Goal: Task Accomplishment & Management: Manage account settings

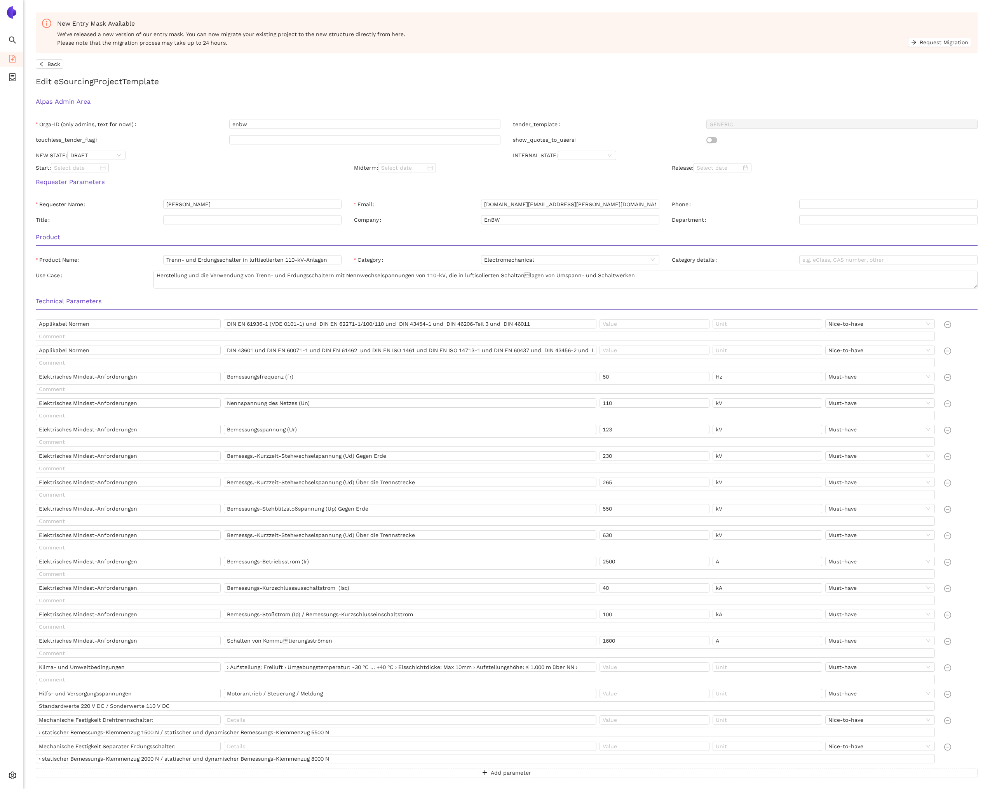
scroll to position [300, 0]
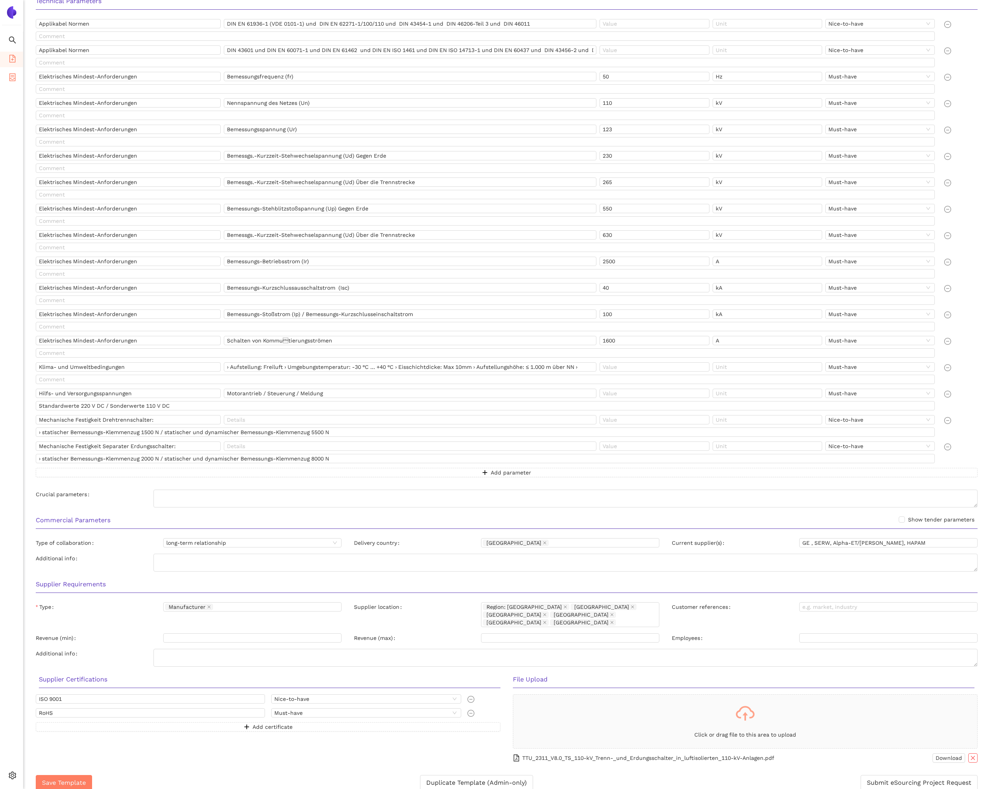
click at [11, 71] on span "container" at bounding box center [13, 79] width 8 height 16
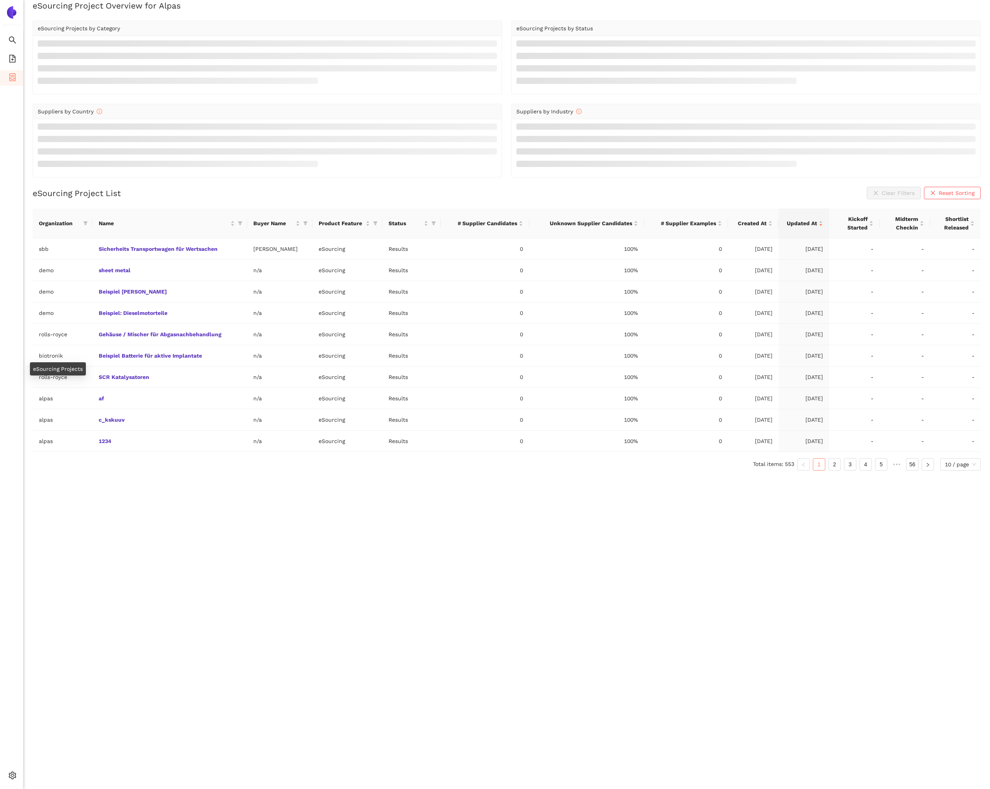
scroll to position [9, 0]
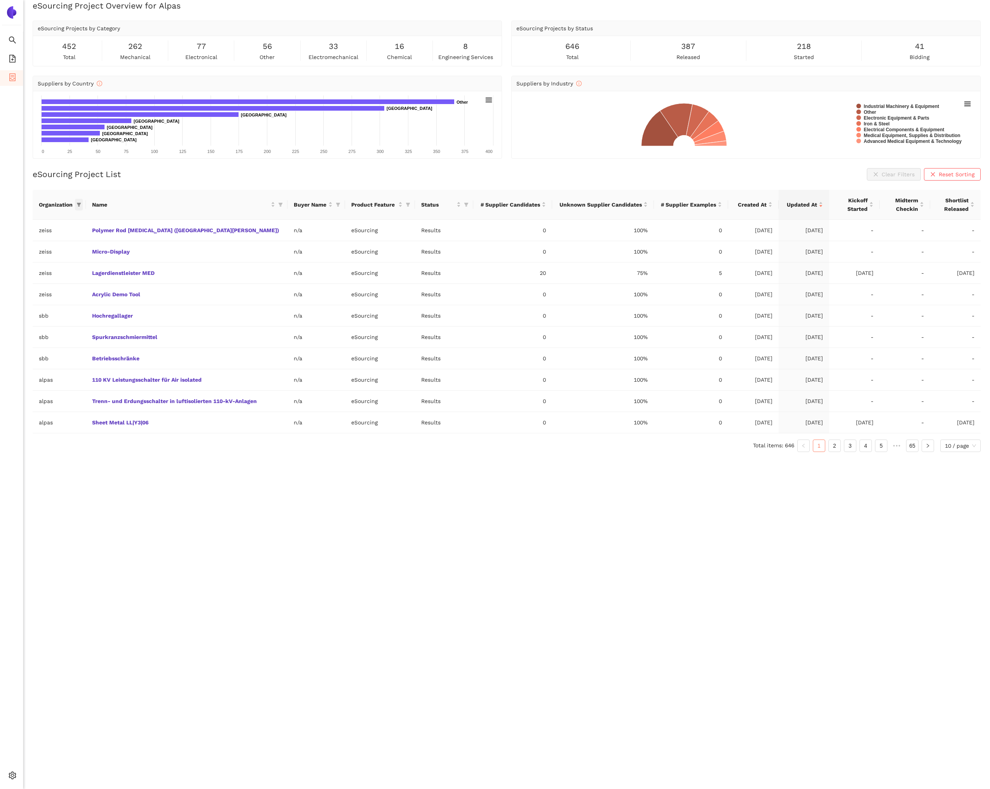
click at [83, 204] on span at bounding box center [79, 205] width 8 height 12
click at [59, 221] on input "text" at bounding box center [55, 221] width 64 height 9
type input "enbw"
drag, startPoint x: 62, startPoint y: 232, endPoint x: 66, endPoint y: 238, distance: 7.0
click at [62, 232] on li "enbw" at bounding box center [46, 238] width 77 height 12
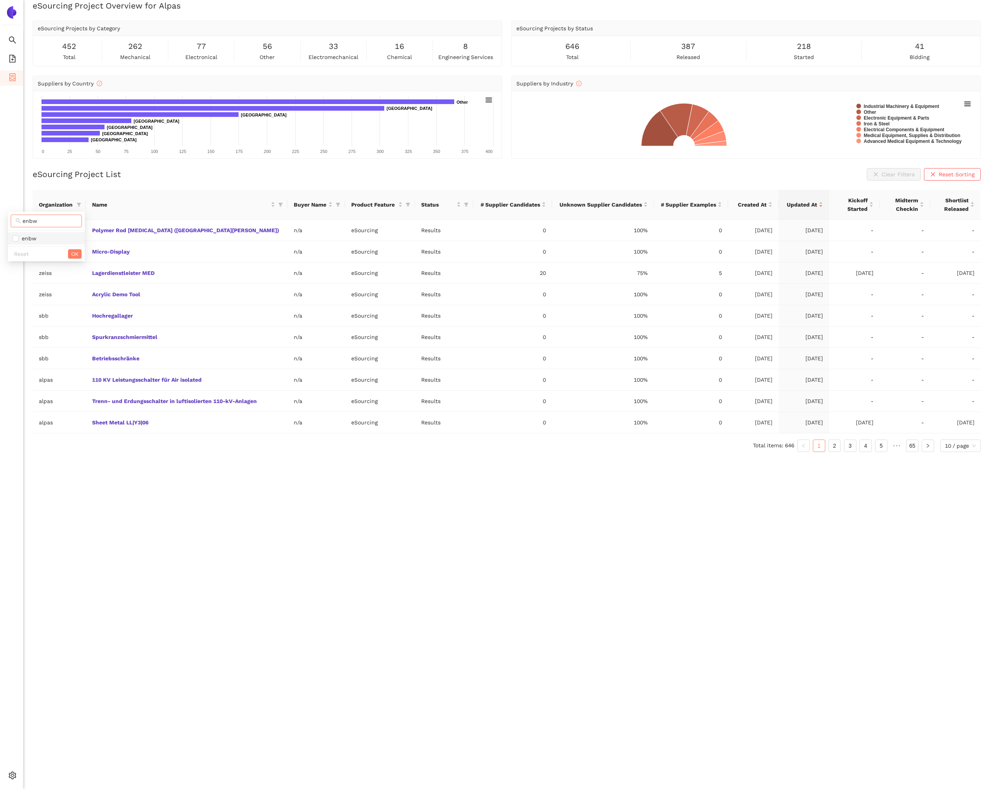
checkbox input "true"
click at [75, 254] on span "OK" at bounding box center [74, 254] width 7 height 9
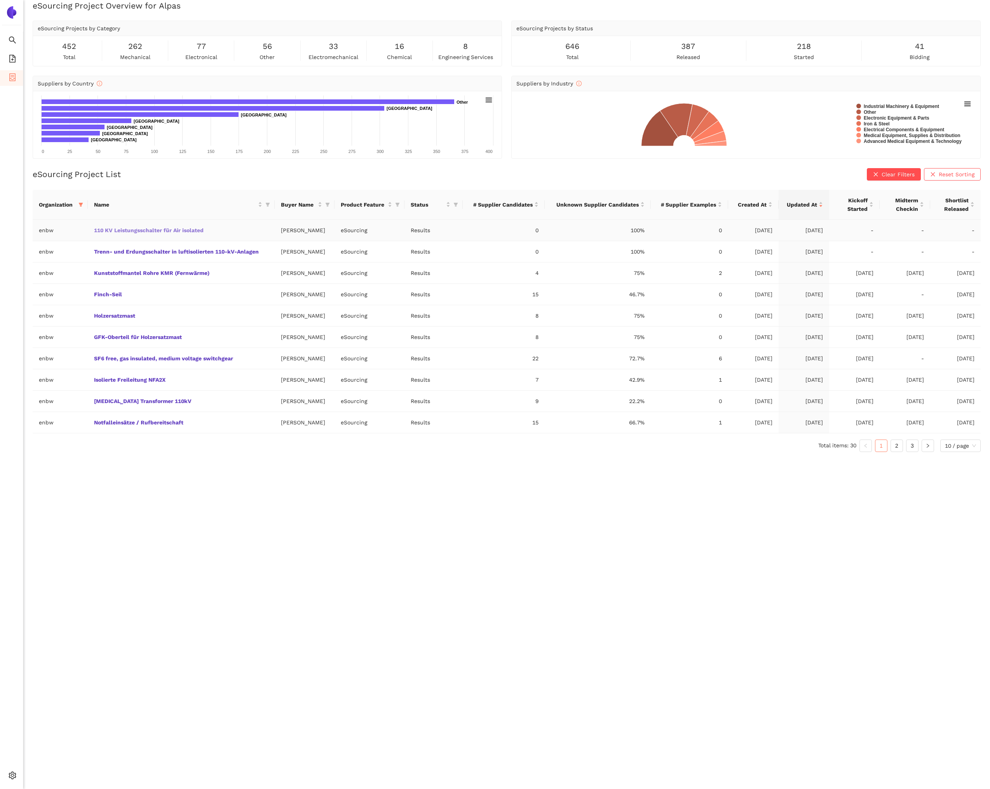
click at [0, 0] on link "110 KV Leistungsschalter für Air isolated" at bounding box center [0, 0] width 0 height 0
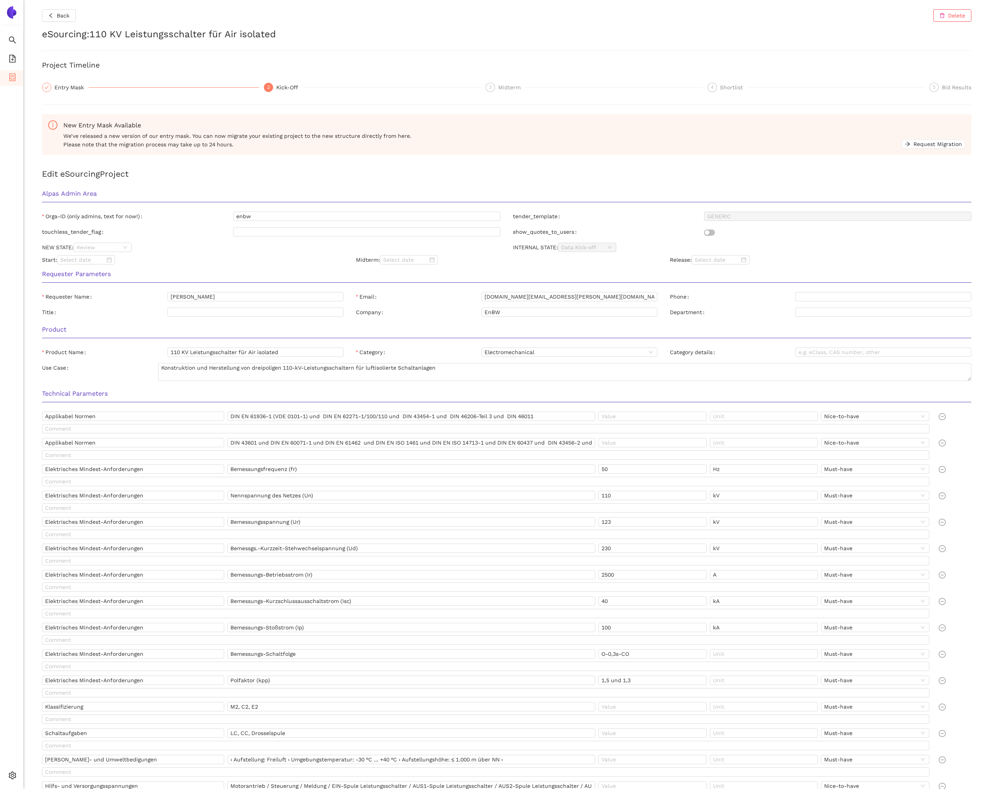
drag, startPoint x: 103, startPoint y: 245, endPoint x: 107, endPoint y: 256, distance: 11.5
click at [103, 245] on span "Review" at bounding box center [103, 247] width 52 height 9
drag, startPoint x: 107, startPoint y: 282, endPoint x: 158, endPoint y: 265, distance: 53.4
click at [110, 282] on div "Released" at bounding box center [102, 286] width 49 height 9
click at [158, 265] on div "Requester Parameters" at bounding box center [506, 276] width 941 height 24
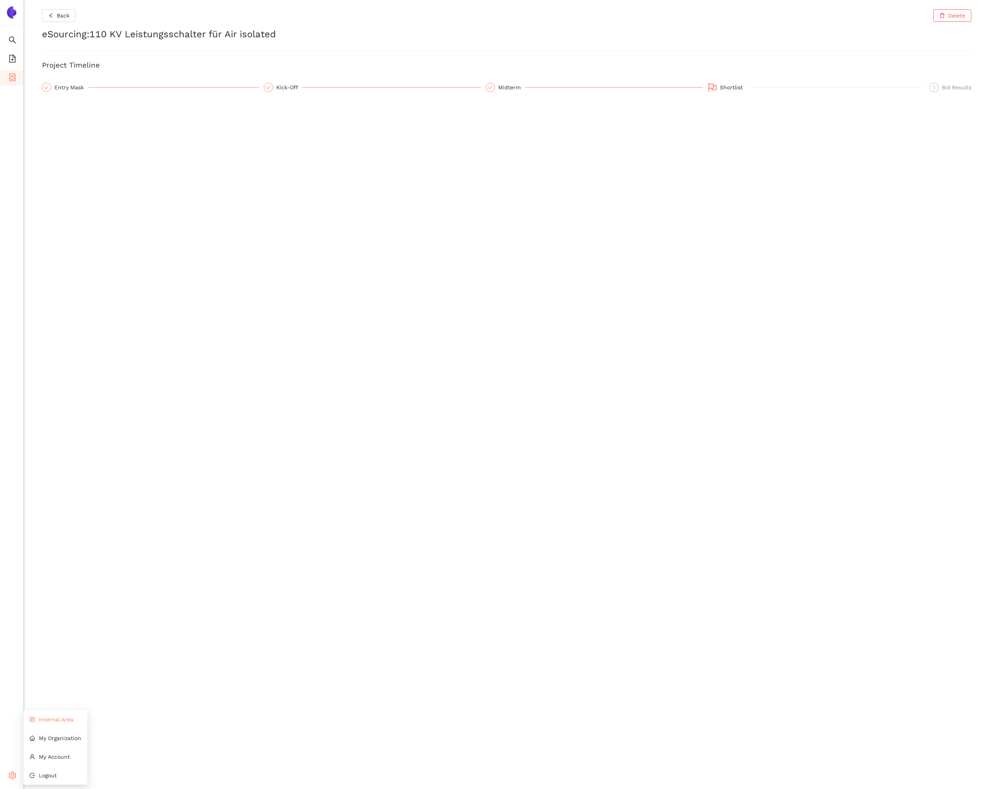
click at [45, 721] on span "Internal Area" at bounding box center [56, 720] width 35 height 6
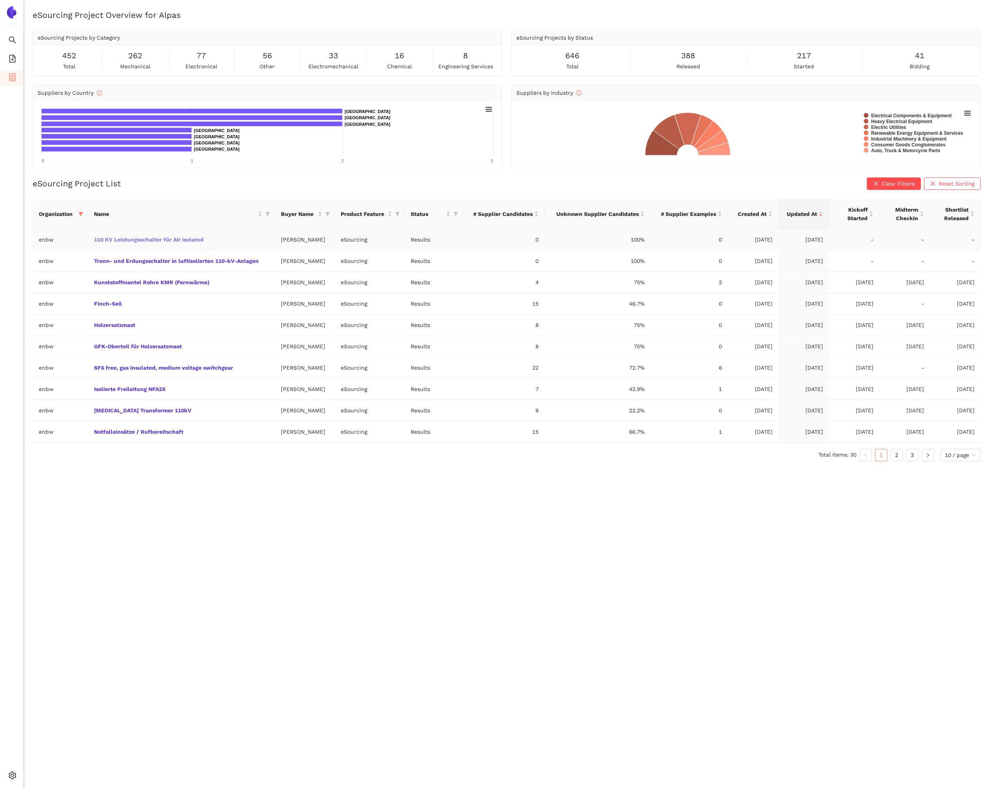
click at [0, 0] on link "110 KV Leistungsschalter für Air isolated" at bounding box center [0, 0] width 0 height 0
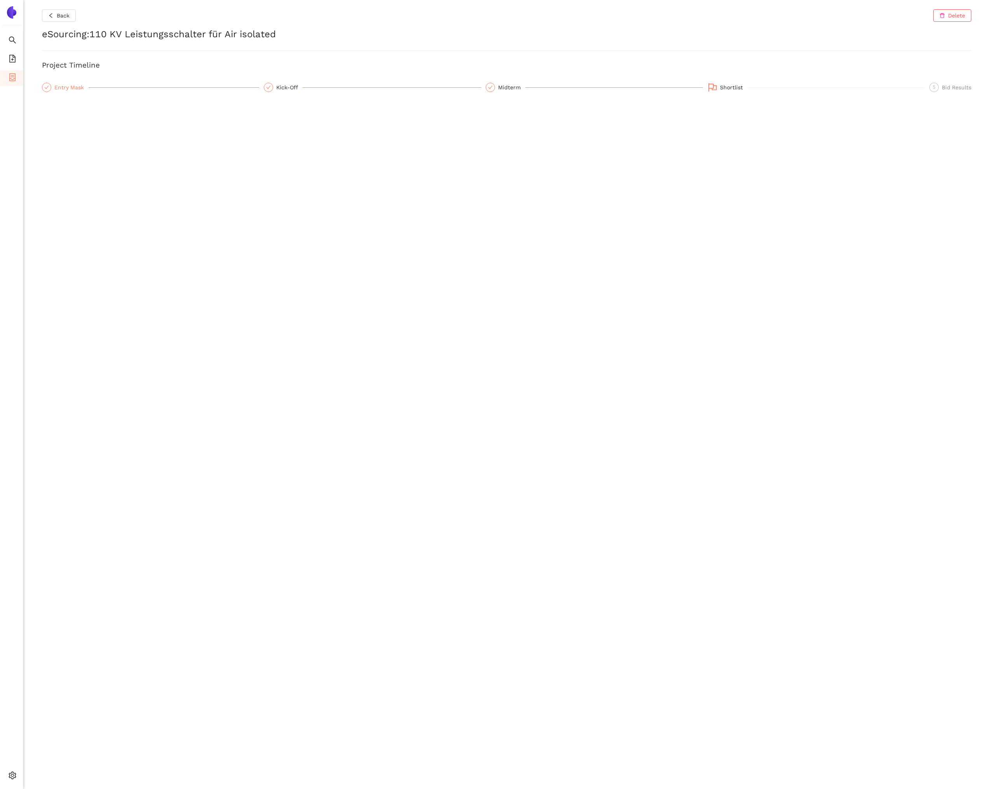
click at [66, 89] on div "Entry Mask" at bounding box center [71, 87] width 34 height 9
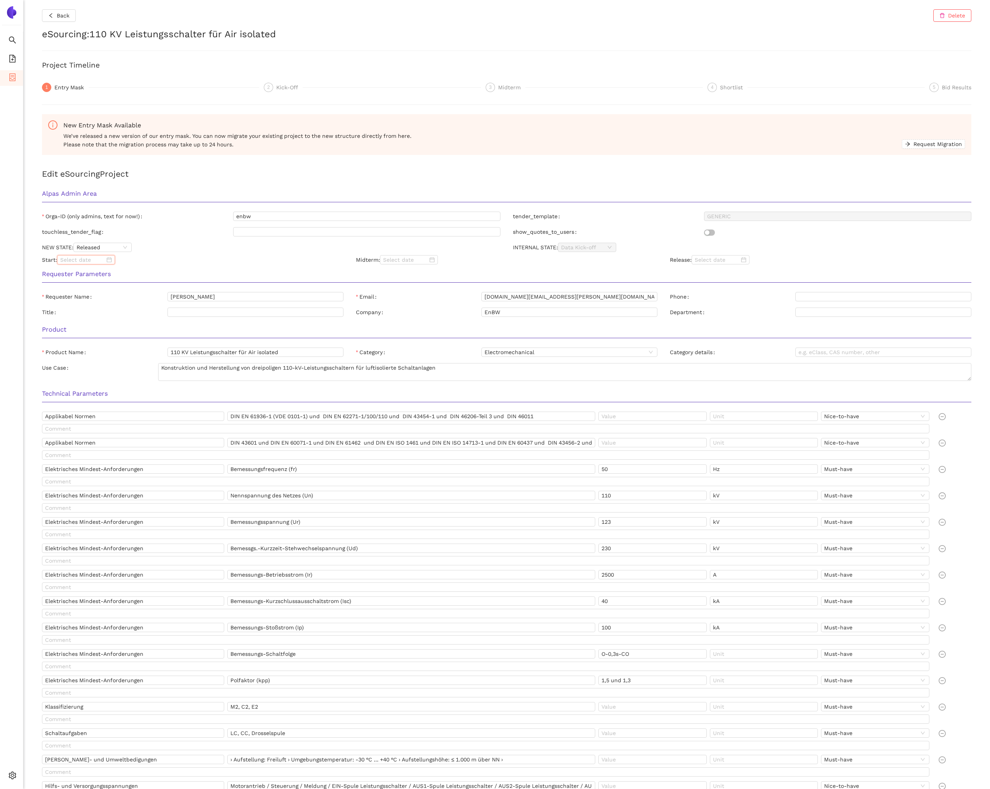
click at [92, 260] on input at bounding box center [82, 260] width 45 height 9
type input "2025/09/02"
click at [73, 275] on span "button" at bounding box center [73, 275] width 4 height 4
type input "2025/08/19"
click at [96, 341] on div "19" at bounding box center [96, 338] width 9 height 9
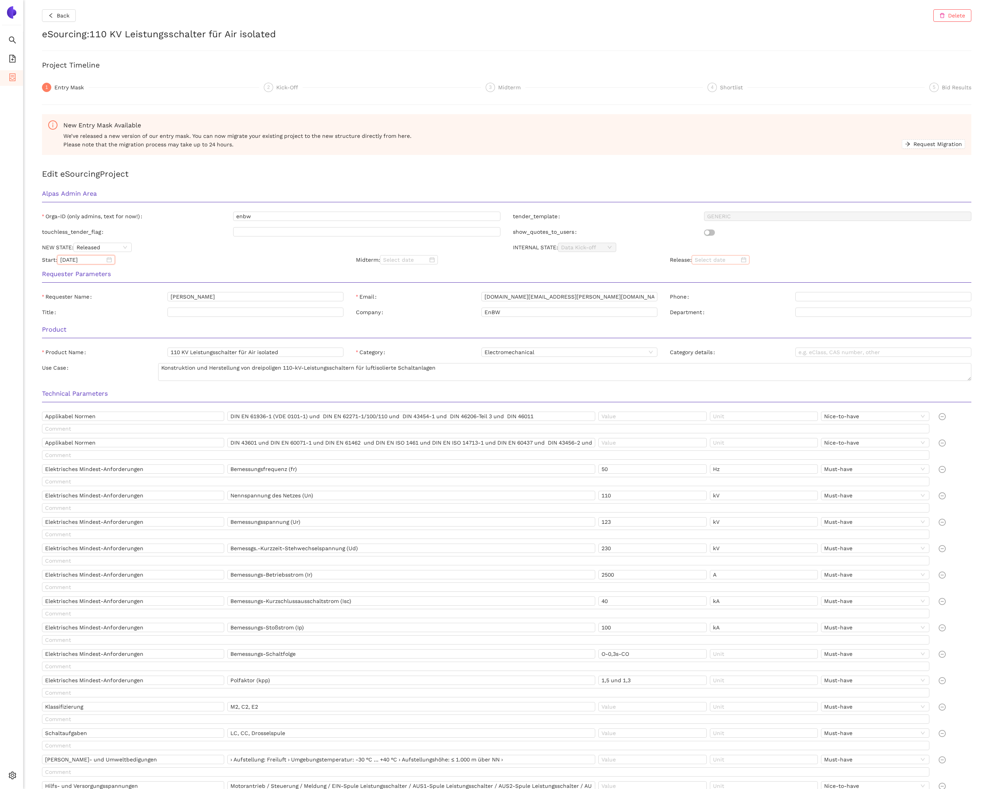
click at [704, 261] on input at bounding box center [716, 260] width 45 height 9
type input "2025/09/04"
click at [757, 304] on div "4" at bounding box center [759, 303] width 9 height 9
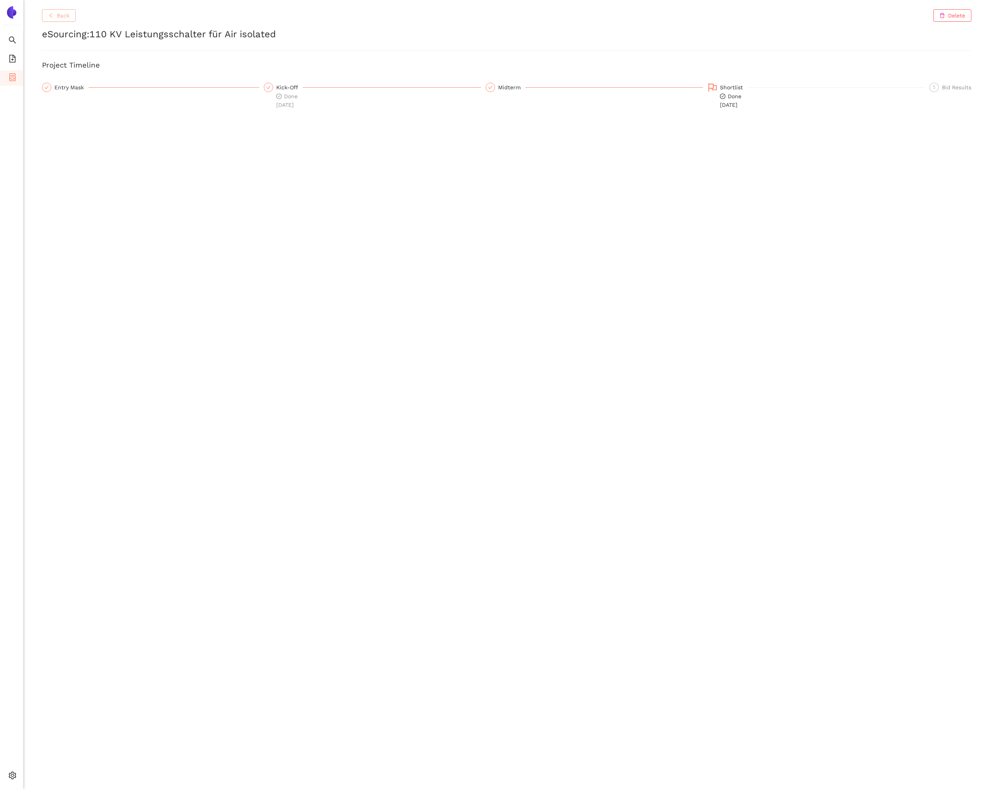
click at [59, 19] on button "Back" at bounding box center [59, 15] width 34 height 12
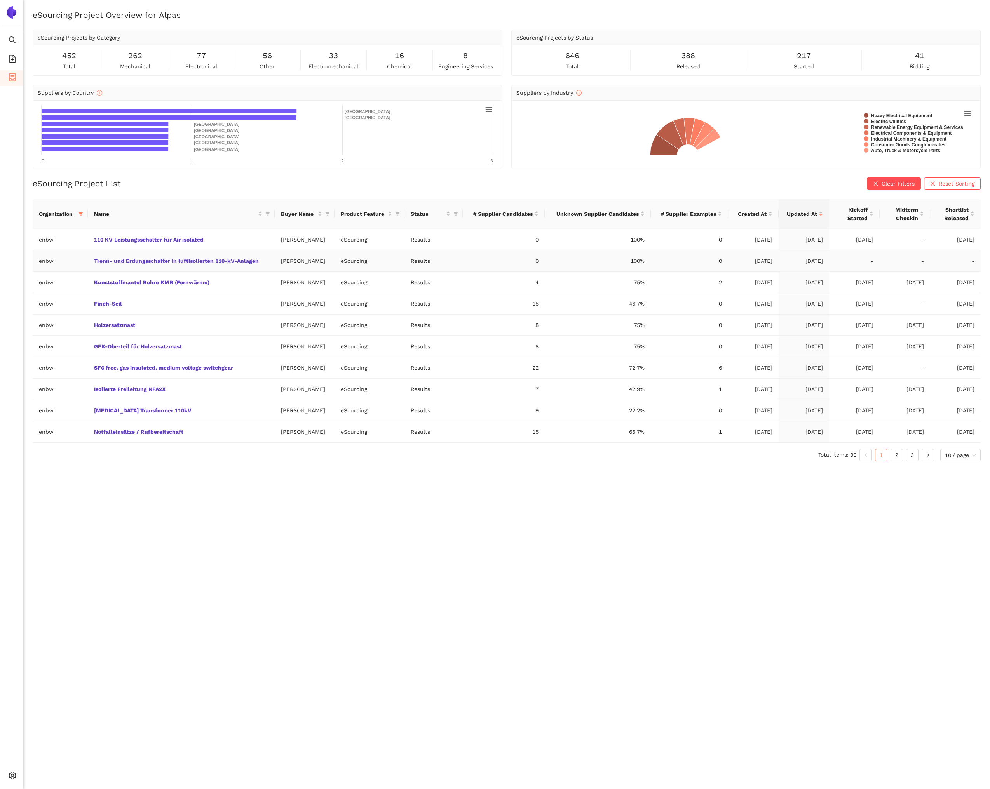
click at [153, 265] on td "Trenn- und Erdungsschalter in luftisolierten 110-kV-Anlagen" at bounding box center [181, 261] width 186 height 21
click at [0, 0] on link "Trenn- und Erdungsschalter in luftisolierten 110-kV-Anlagen" at bounding box center [0, 0] width 0 height 0
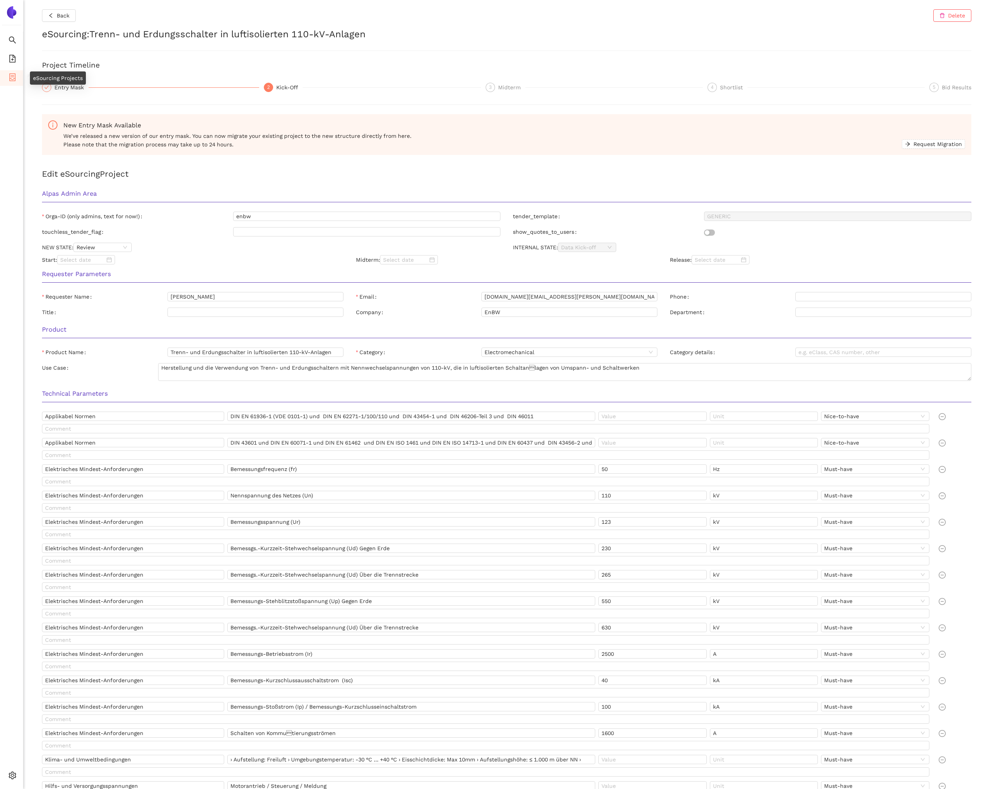
click at [18, 80] on li "eSourcing Projects" at bounding box center [11, 78] width 23 height 16
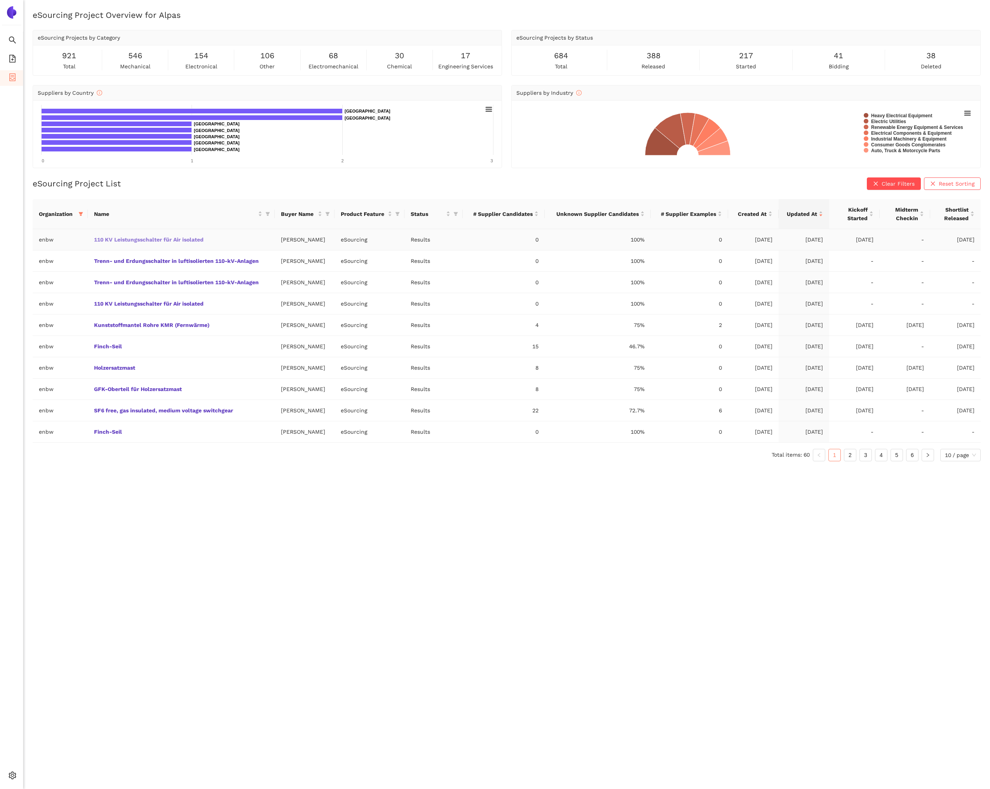
click at [0, 0] on link "110 KV Leistungsschalter für Air isolated" at bounding box center [0, 0] width 0 height 0
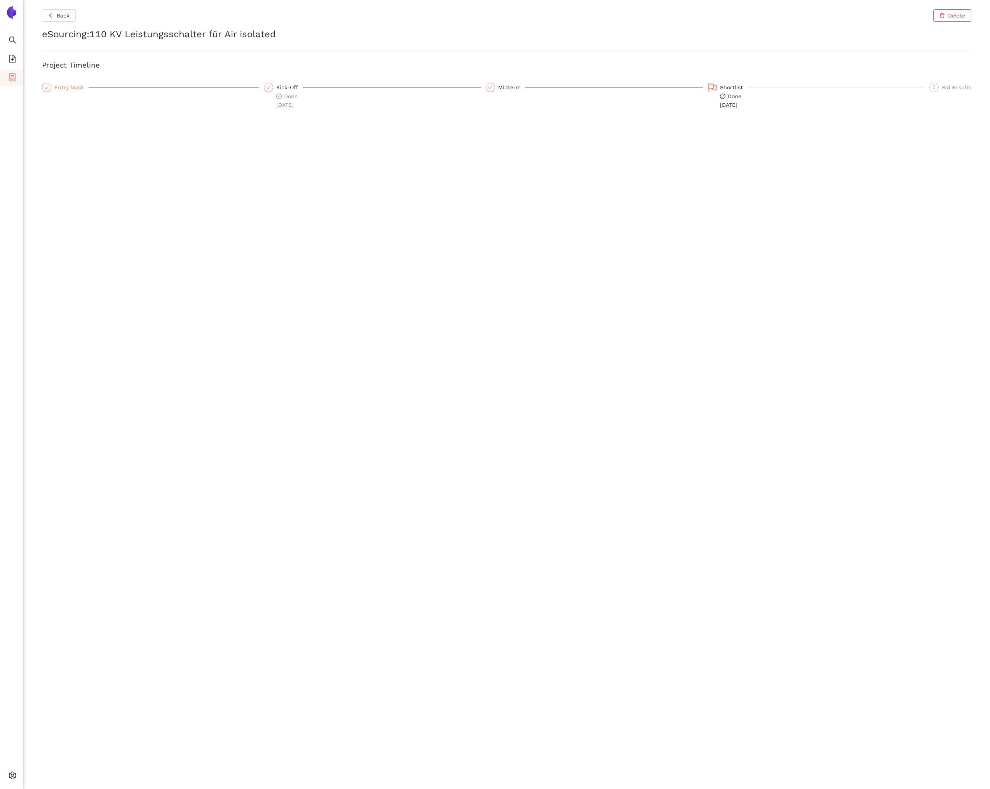
click at [71, 86] on div "Entry Mask" at bounding box center [71, 87] width 34 height 9
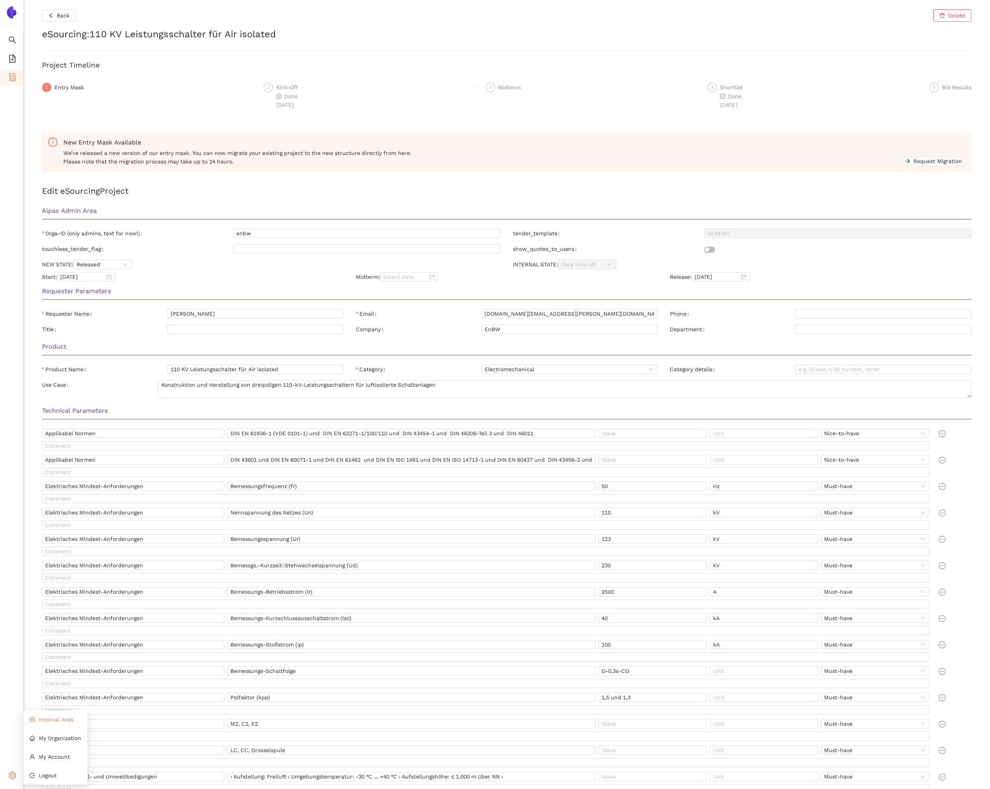
click at [43, 718] on span "Internal Area" at bounding box center [56, 720] width 35 height 6
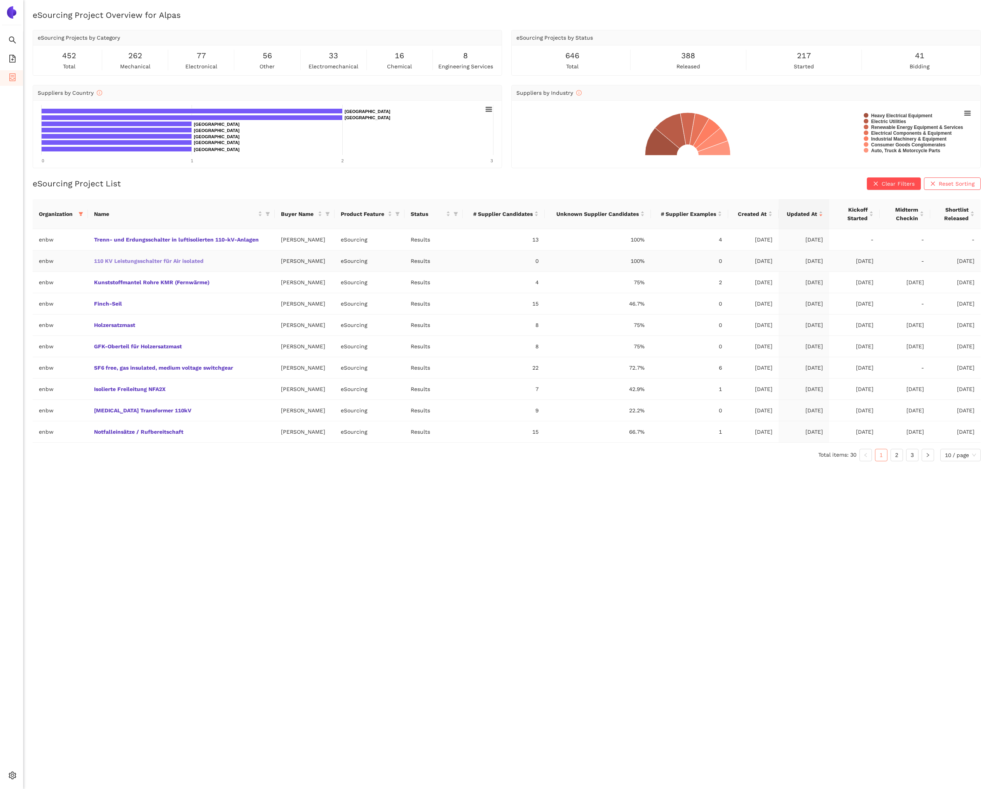
click at [0, 0] on link "110 KV Leistungsschalter für Air isolated" at bounding box center [0, 0] width 0 height 0
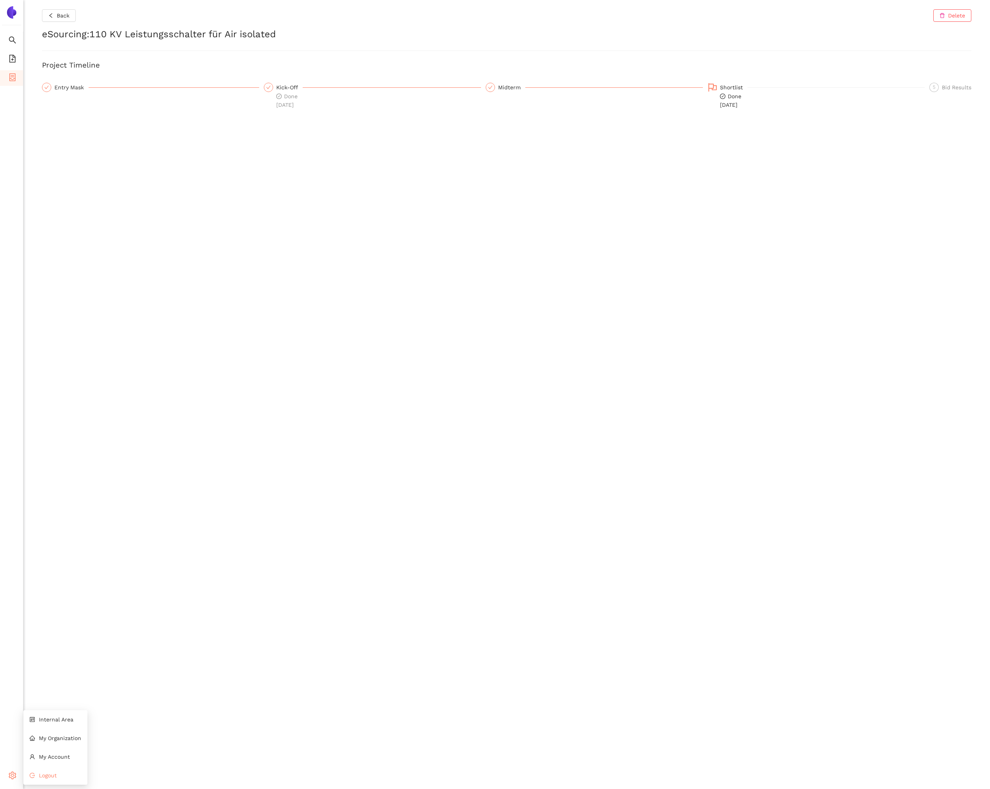
click at [38, 775] on li "Logout" at bounding box center [55, 776] width 64 height 16
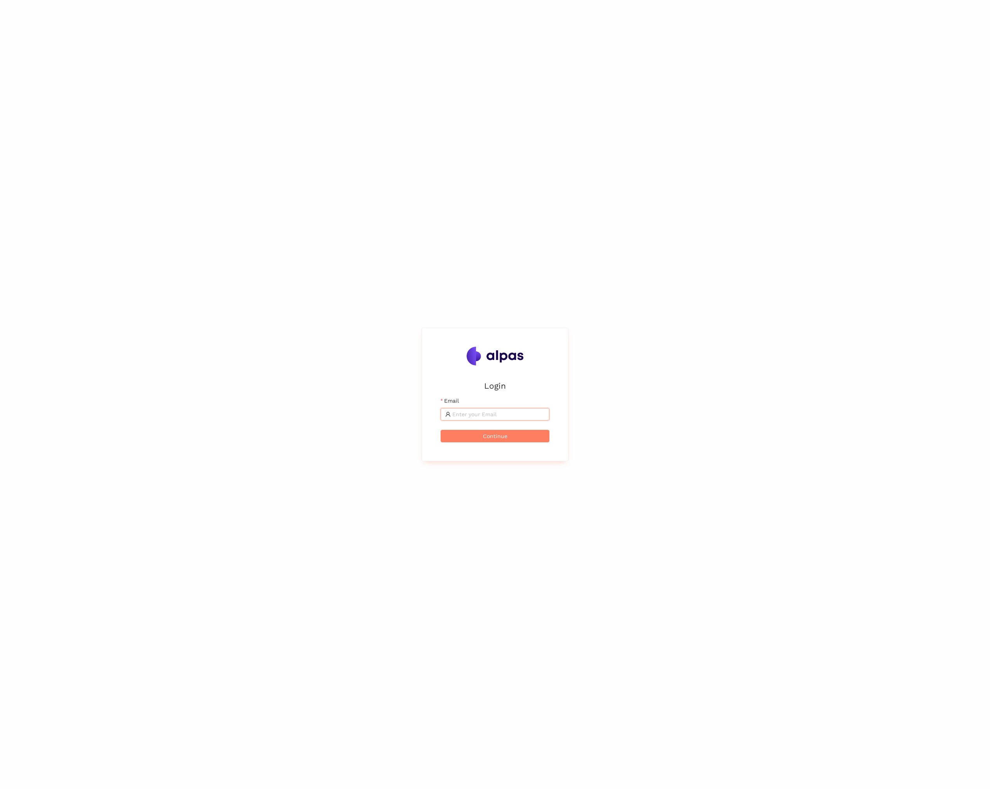
click at [498, 411] on input "Email" at bounding box center [498, 414] width 92 height 9
type input "maximilian.scharfe@alpas.ai"
click at [499, 430] on button "Continue" at bounding box center [494, 436] width 109 height 12
click at [440, 414] on button "Login" at bounding box center [494, 420] width 109 height 12
click at [63, 717] on span "Internal Area" at bounding box center [56, 720] width 35 height 6
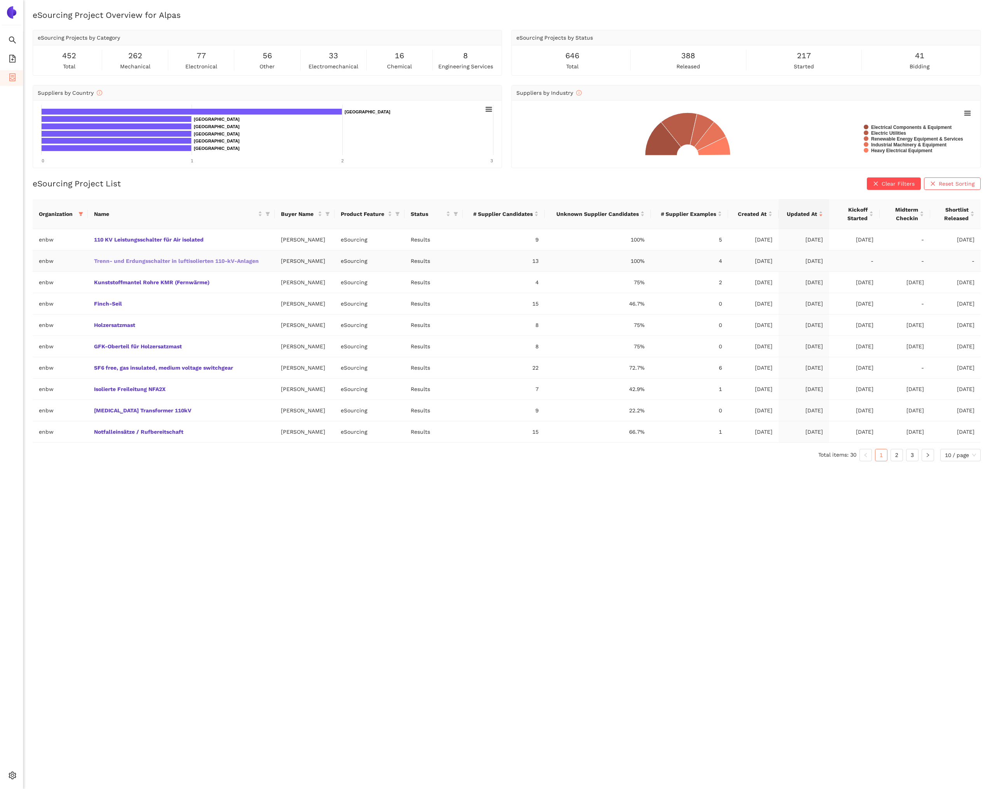
click at [0, 0] on link "Trenn- und Erdungsschalter in luftisolierten 110-kV-Anlagen" at bounding box center [0, 0] width 0 height 0
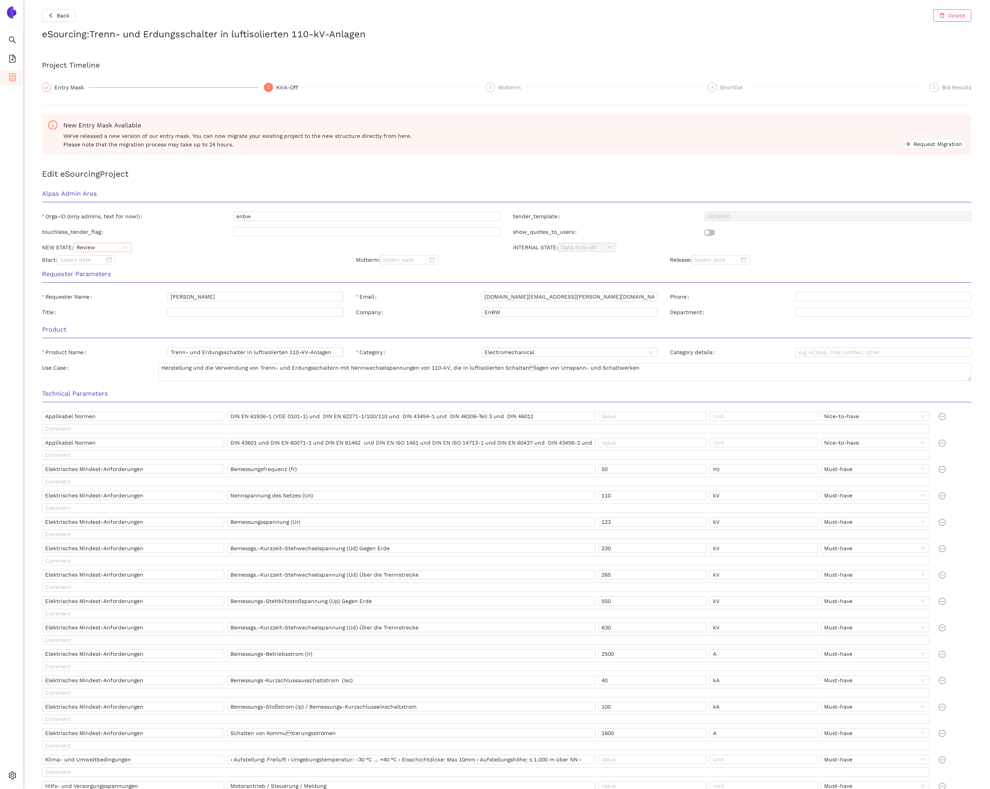
click at [106, 250] on span "Review" at bounding box center [103, 247] width 52 height 9
click at [100, 281] on div "Released" at bounding box center [103, 286] width 58 height 12
click at [160, 266] on div "Requester Parameters" at bounding box center [506, 276] width 941 height 24
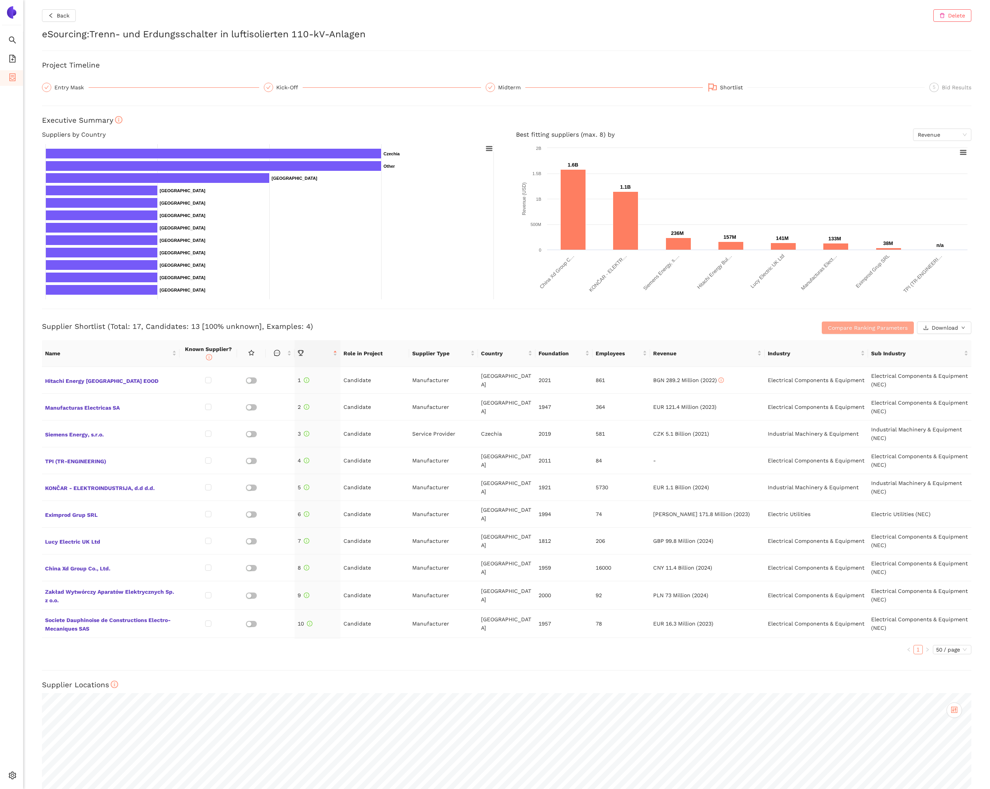
click at [844, 327] on span "Compare Ranking Parameters" at bounding box center [868, 328] width 80 height 9
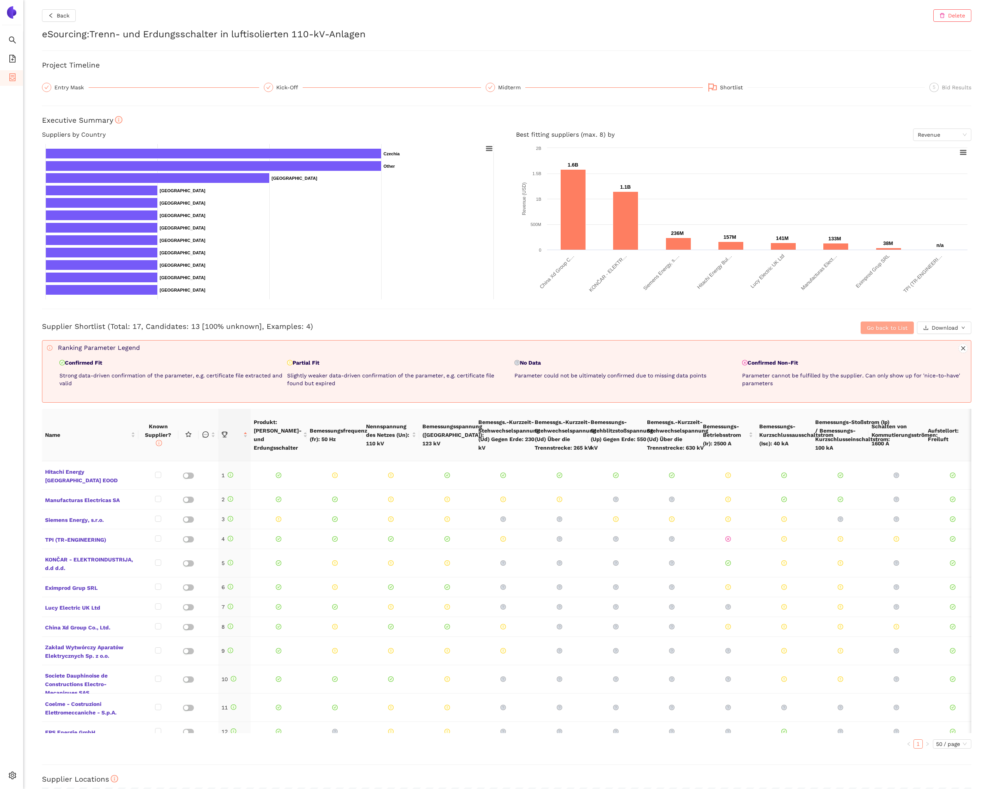
click at [867, 329] on span "Go back to List" at bounding box center [887, 328] width 41 height 9
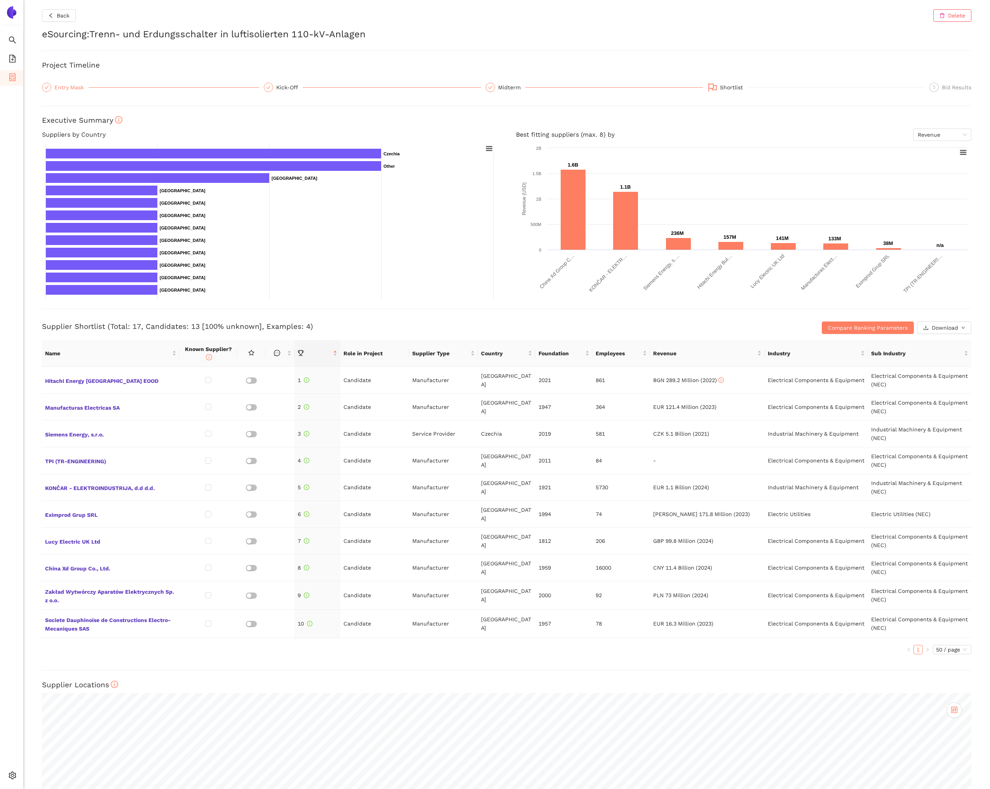
click at [77, 92] on div "Entry Mask" at bounding box center [150, 88] width 217 height 10
click at [80, 89] on div "Entry Mask" at bounding box center [71, 87] width 34 height 9
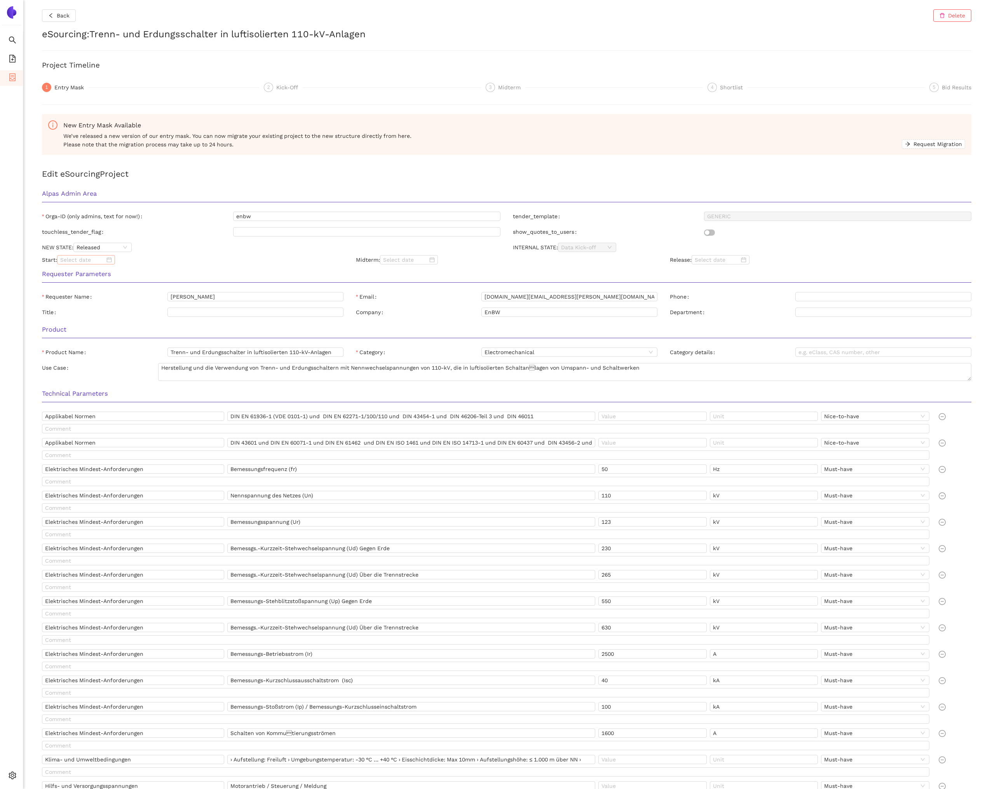
click at [79, 262] on input at bounding box center [82, 260] width 45 height 9
click at [139, 324] on div "19" at bounding box center [138, 326] width 9 height 9
click at [88, 263] on input "2025/09/19" at bounding box center [82, 260] width 45 height 9
drag, startPoint x: 74, startPoint y: 274, endPoint x: 82, endPoint y: 279, distance: 9.6
click at [75, 275] on button "button" at bounding box center [72, 274] width 9 height 16
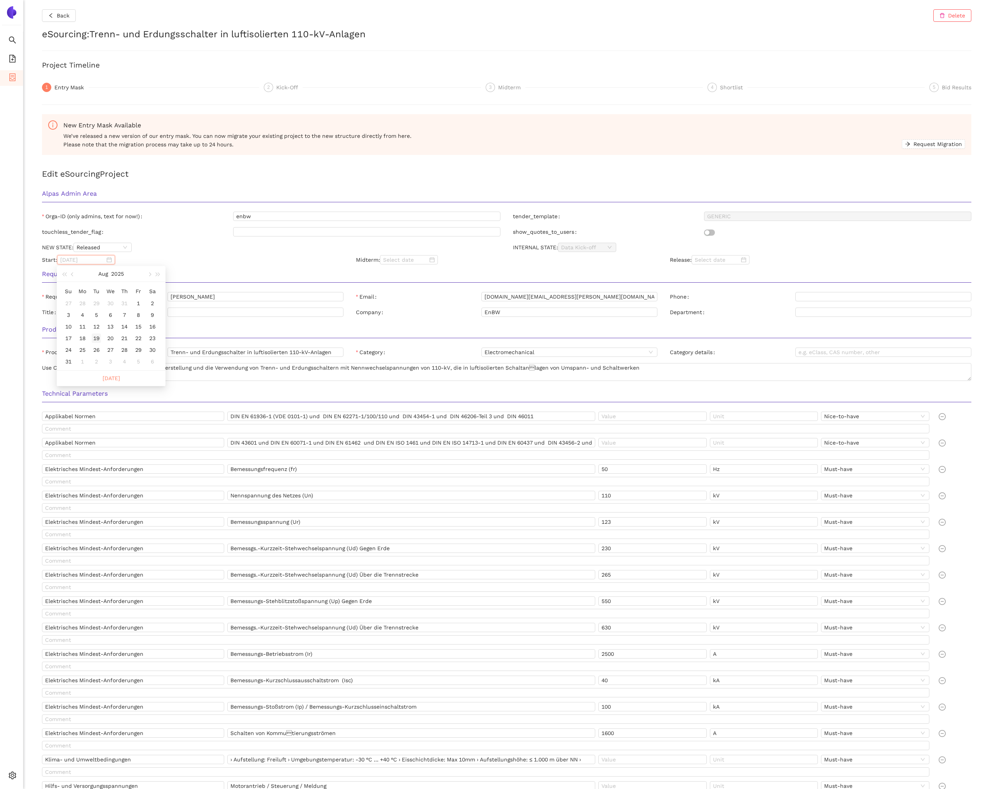
type input "2025/08/19"
click at [96, 337] on div "19" at bounding box center [96, 338] width 9 height 9
click at [710, 263] on input at bounding box center [716, 260] width 45 height 9
type input "2025/09/04"
click at [759, 303] on div "4" at bounding box center [759, 303] width 9 height 9
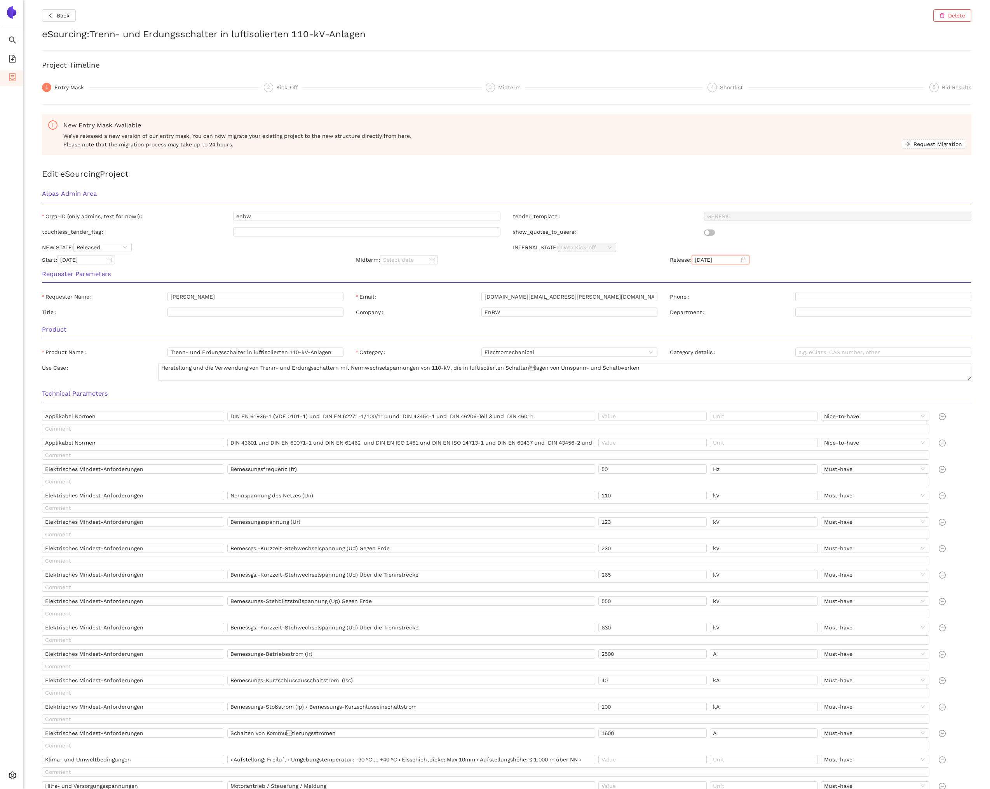
click at [566, 269] on h3 "Requester Parameters" at bounding box center [506, 274] width 929 height 10
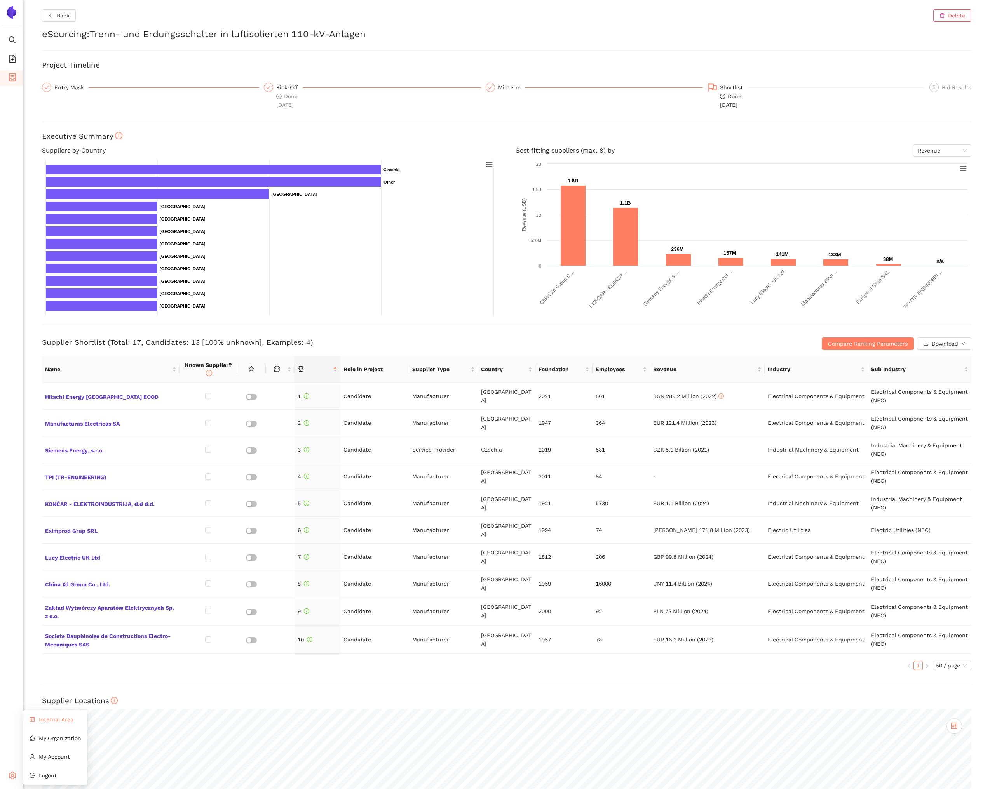
click at [60, 725] on li "Internal Area" at bounding box center [55, 720] width 64 height 16
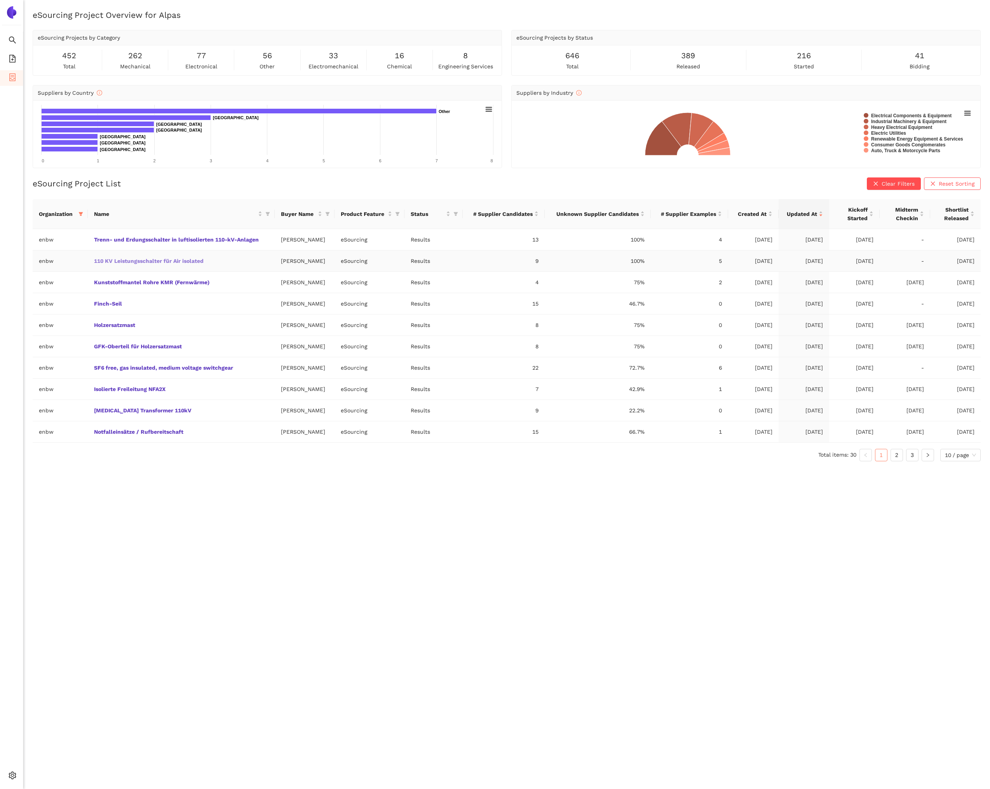
click at [0, 0] on link "110 KV Leistungsschalter für Air isolated" at bounding box center [0, 0] width 0 height 0
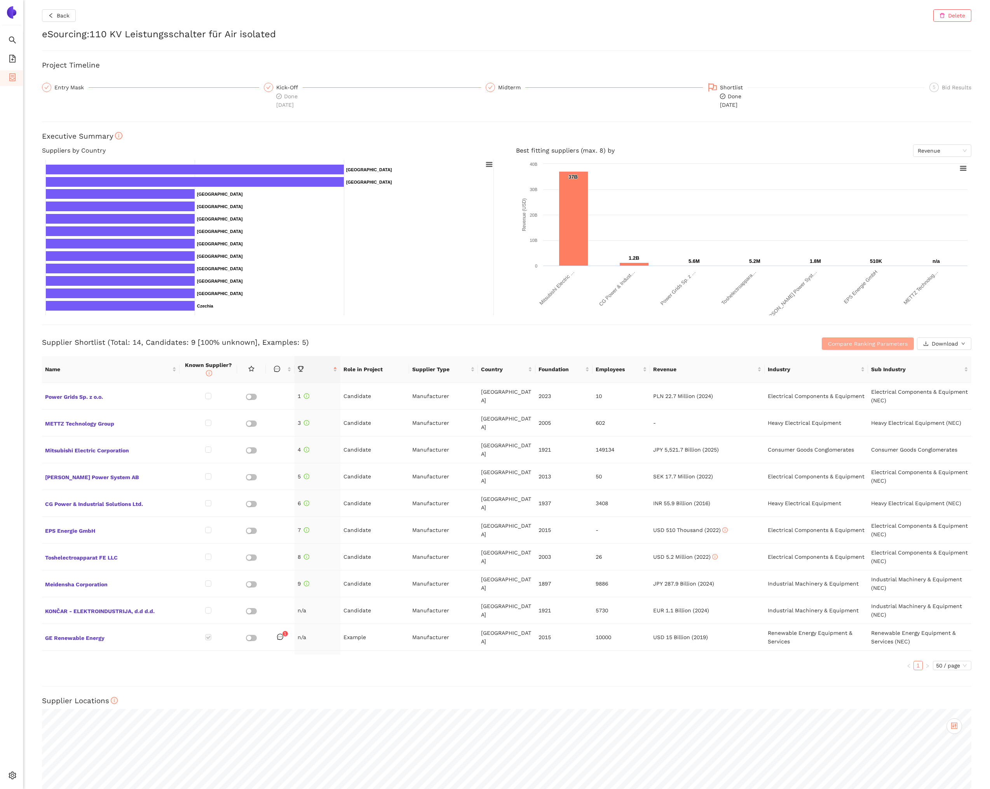
click at [865, 341] on span "Compare Ranking Parameters" at bounding box center [868, 343] width 80 height 9
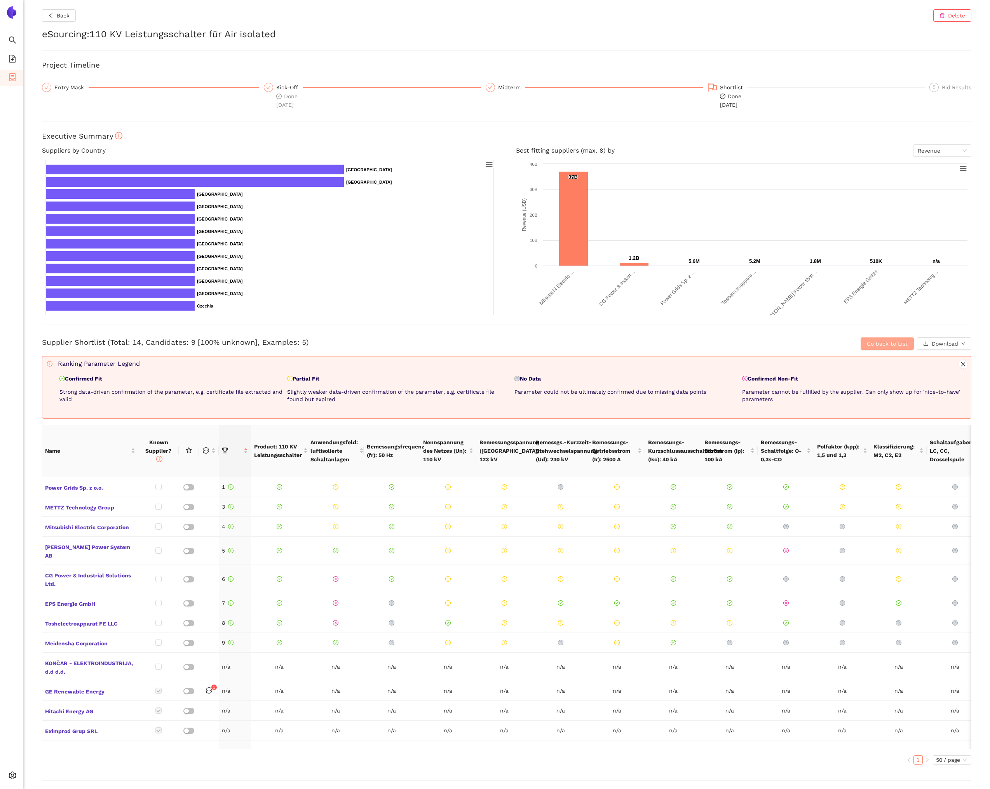
click at [871, 344] on span "Go back to List" at bounding box center [887, 343] width 41 height 9
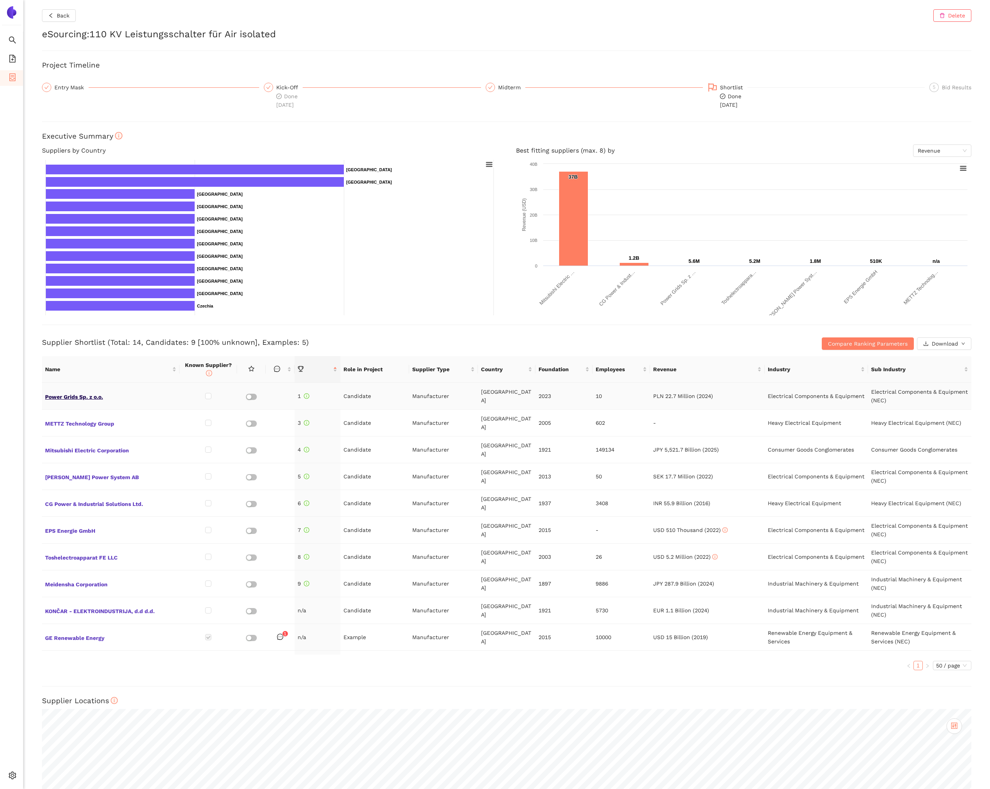
click at [71, 399] on span "Power Grids Sp. z o.o." at bounding box center [110, 396] width 131 height 10
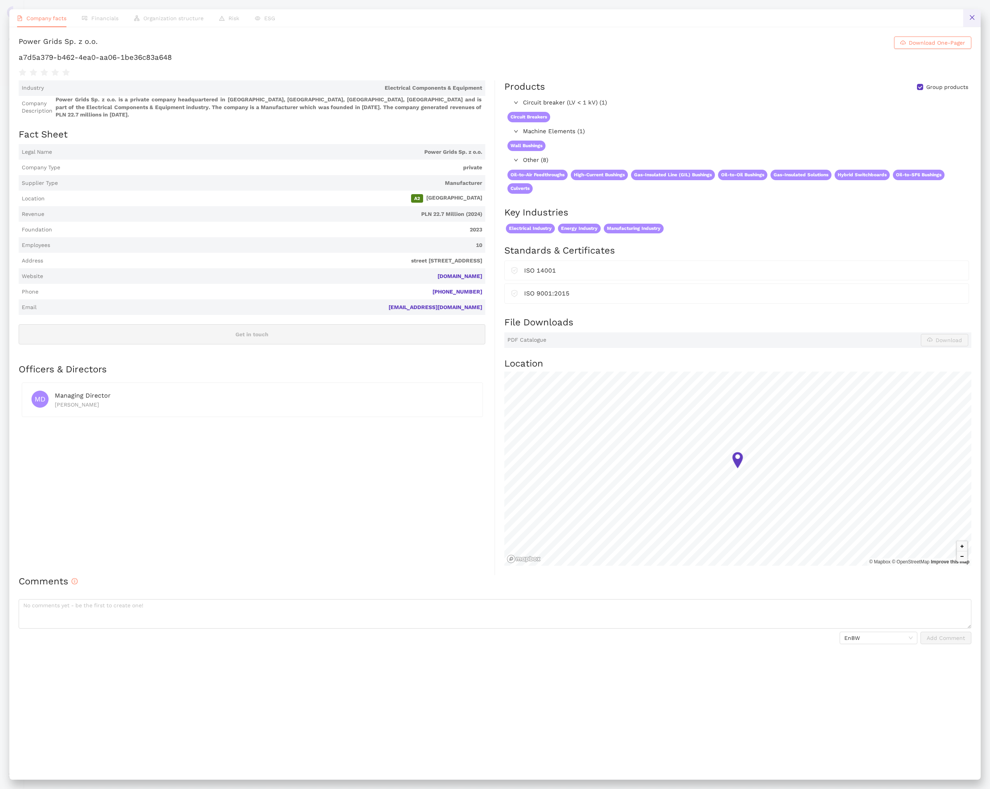
click at [964, 21] on button at bounding box center [971, 17] width 17 height 17
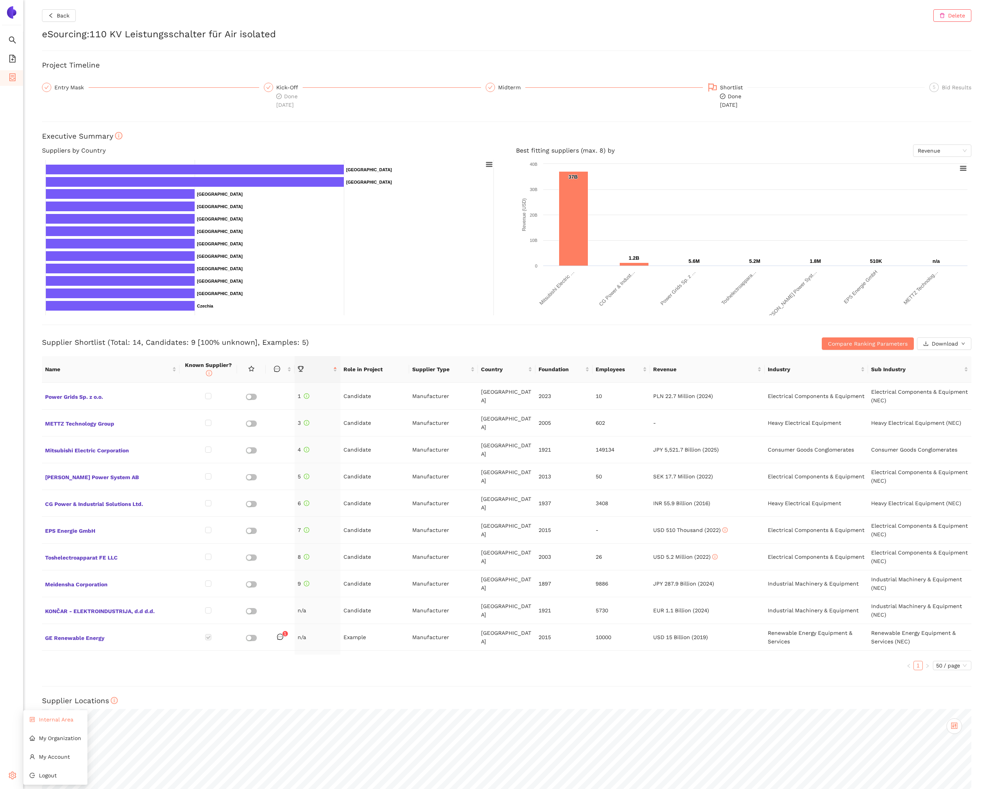
click at [41, 721] on span "Internal Area" at bounding box center [56, 720] width 35 height 6
